Goal: Task Accomplishment & Management: Use online tool/utility

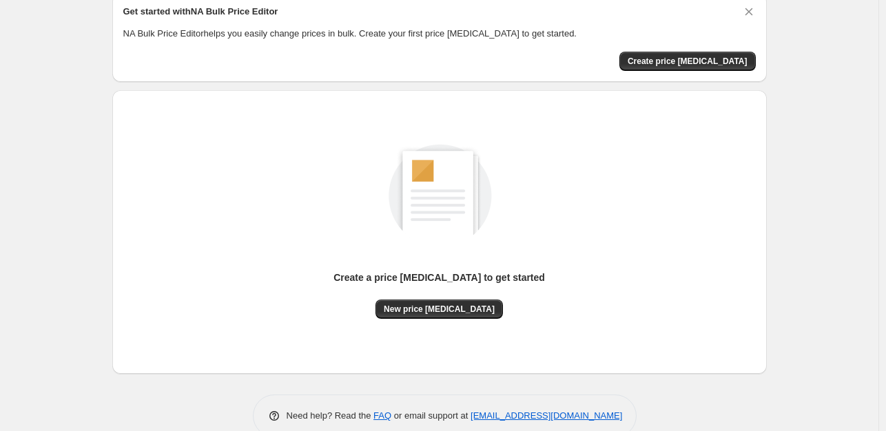
scroll to position [85, 0]
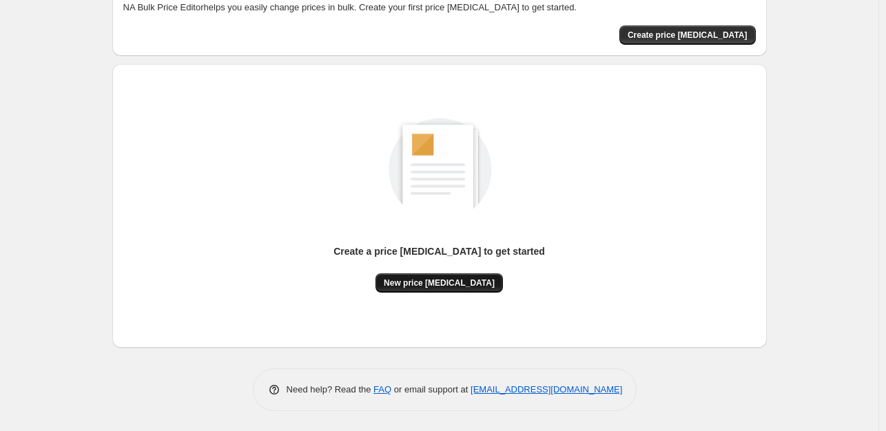
click at [416, 283] on span "New price [MEDICAL_DATA]" at bounding box center [439, 283] width 111 height 11
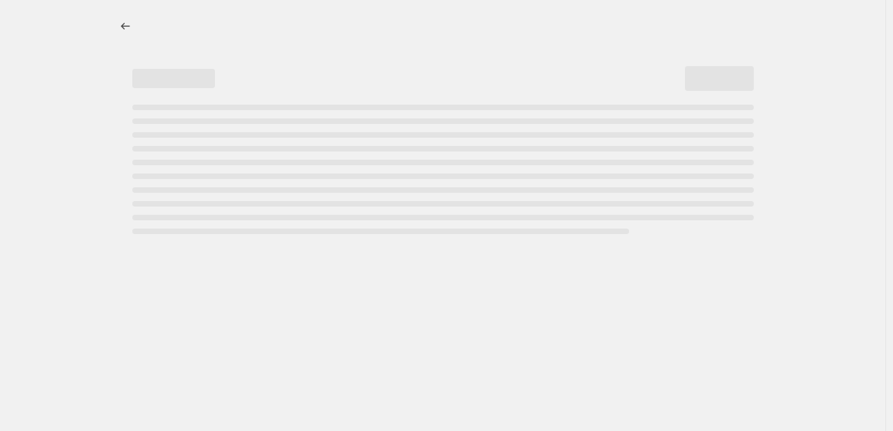
select select "percentage"
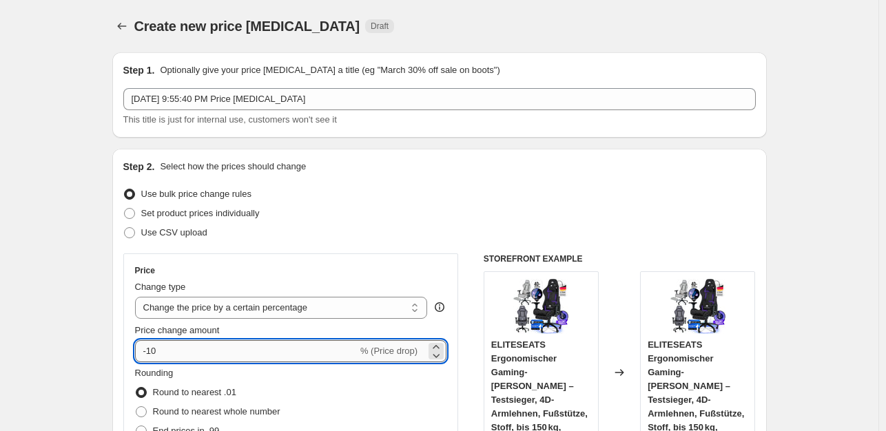
click at [188, 356] on input "-10" at bounding box center [246, 351] width 223 height 22
type input "-1"
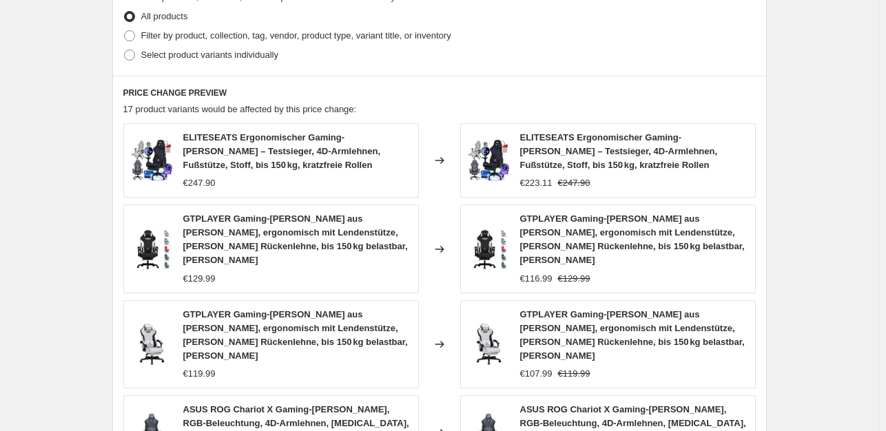
scroll to position [344, 0]
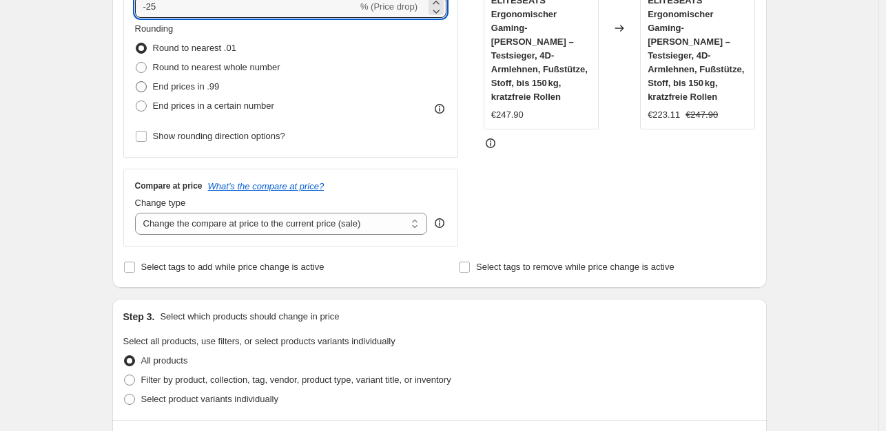
type input "-25"
click at [147, 86] on span at bounding box center [141, 86] width 11 height 11
click at [136, 82] on input "End prices in .99" at bounding box center [136, 81] width 1 height 1
radio input "true"
drag, startPoint x: 149, startPoint y: 86, endPoint x: 180, endPoint y: 119, distance: 45.3
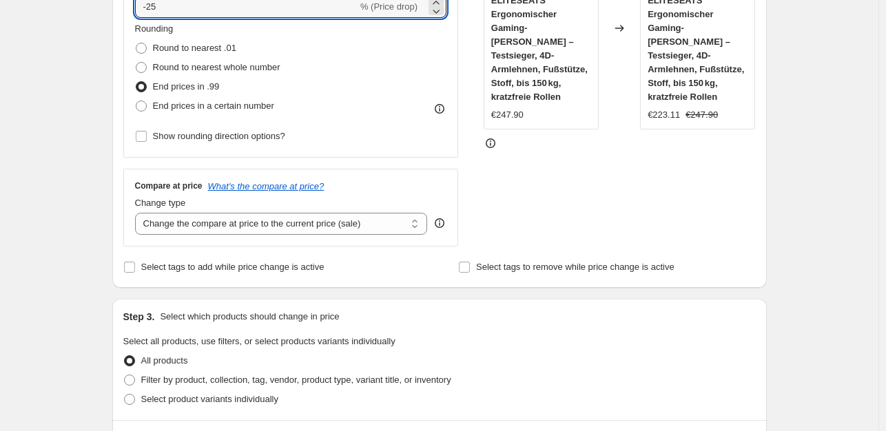
click at [147, 86] on span at bounding box center [141, 86] width 11 height 11
click at [136, 82] on input "End prices in .99" at bounding box center [136, 81] width 1 height 1
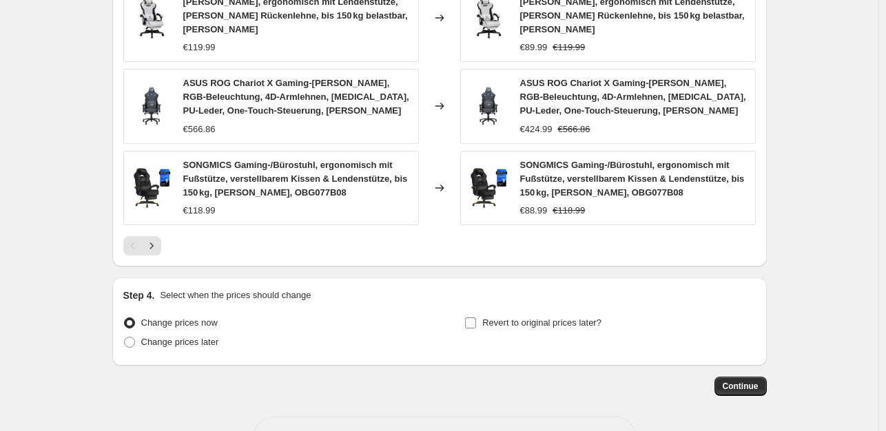
scroll to position [1036, 0]
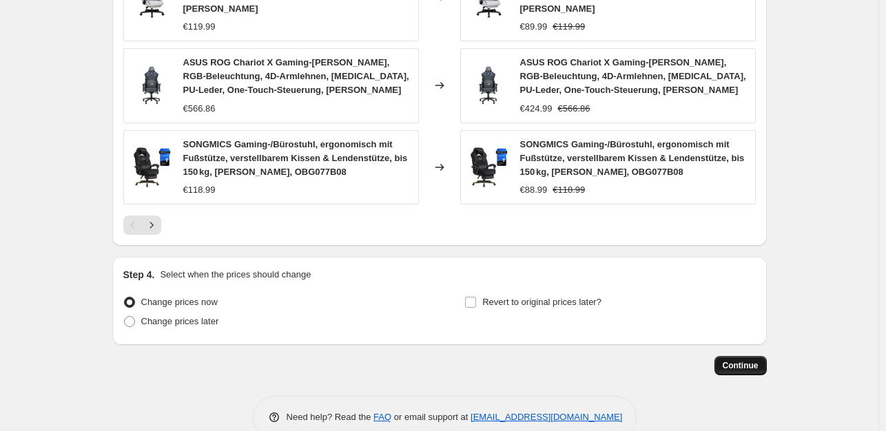
click at [752, 360] on span "Continue" at bounding box center [741, 365] width 36 height 11
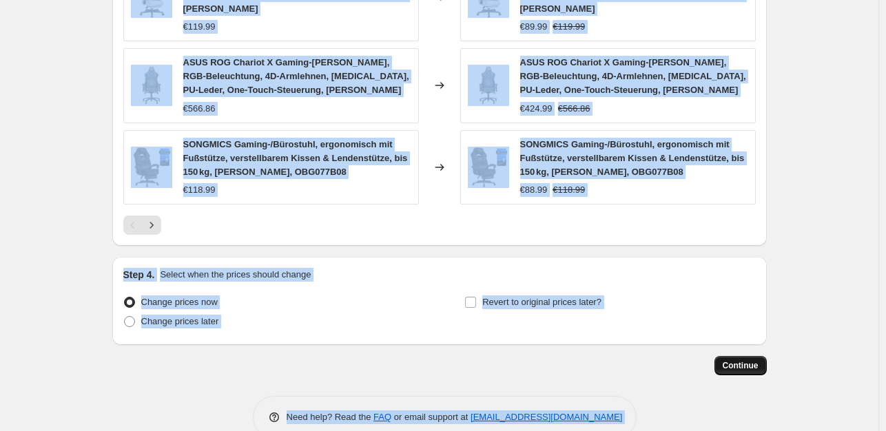
scroll to position [0, 0]
click at [755, 360] on span "Continue" at bounding box center [741, 365] width 36 height 11
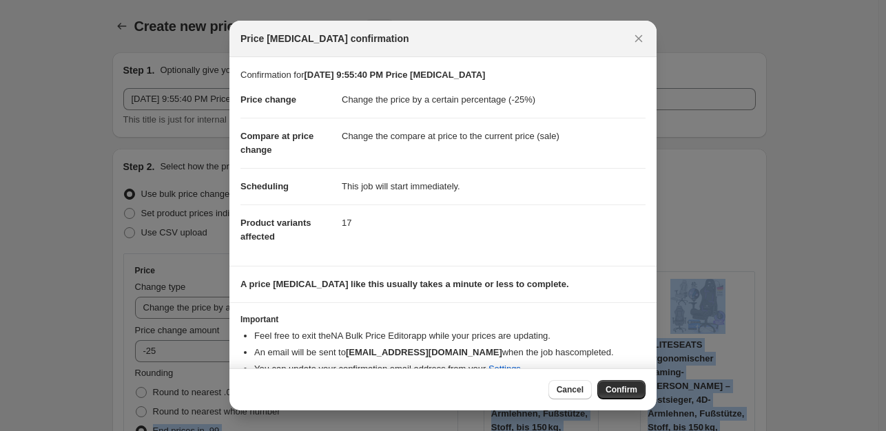
click at [621, 393] on span "Confirm" at bounding box center [622, 389] width 32 height 11
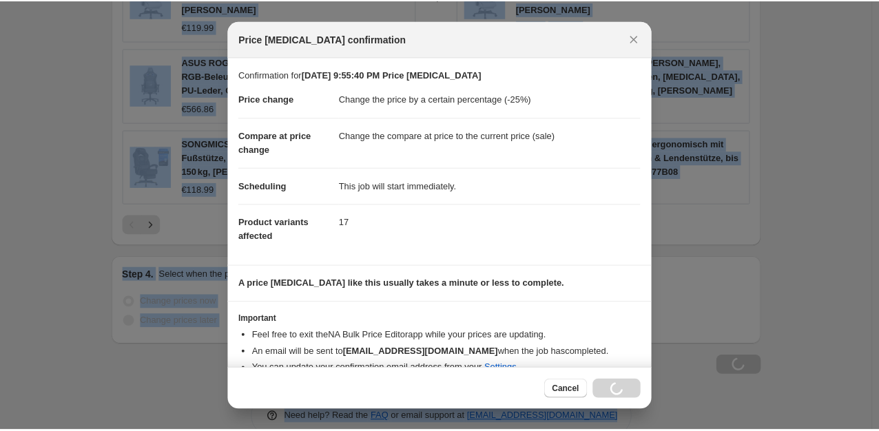
scroll to position [1036, 0]
